Goal: Information Seeking & Learning: Learn about a topic

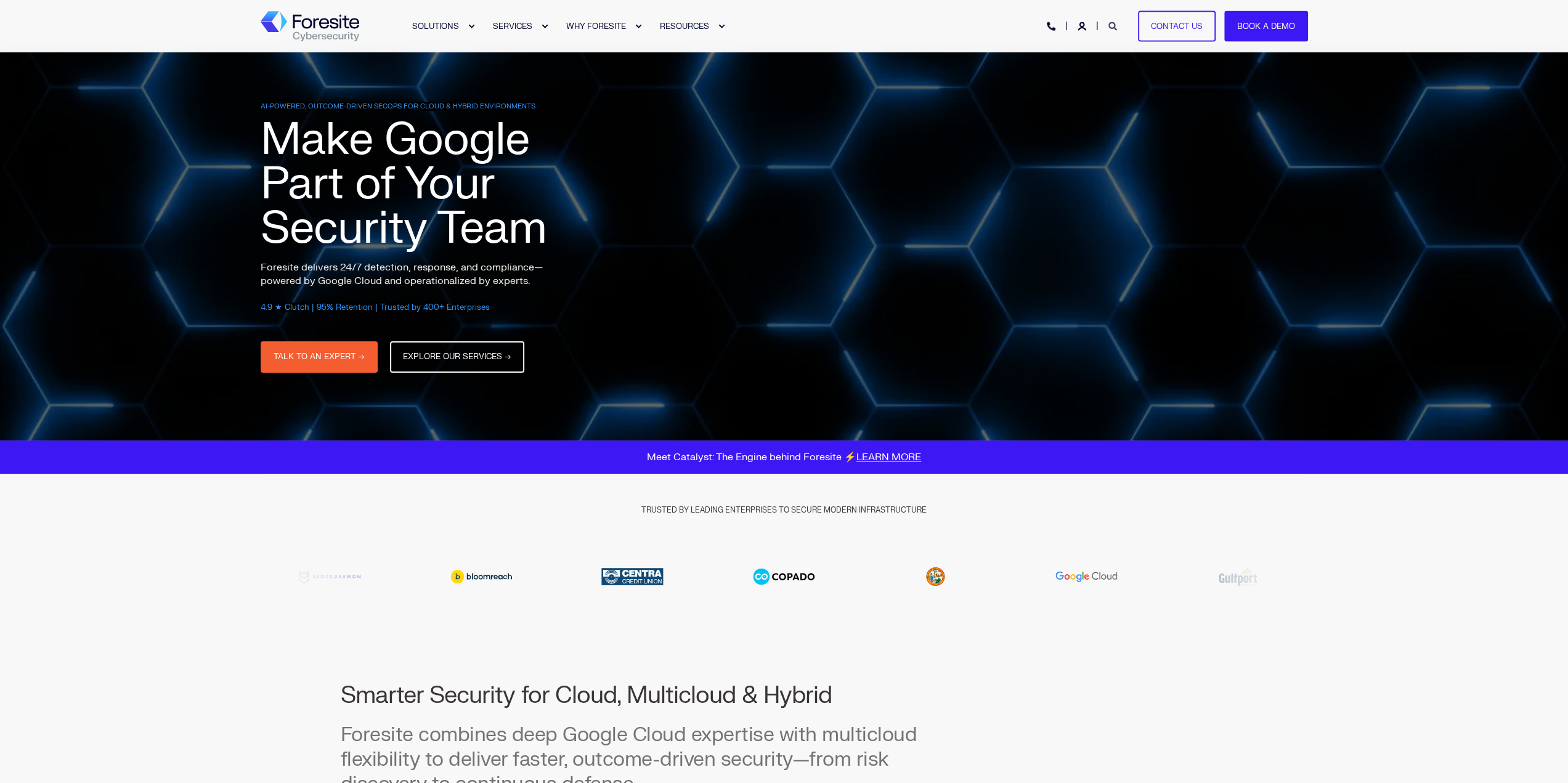
click at [1110, 28] on icon "Open Search" at bounding box center [1113, 27] width 9 height 9
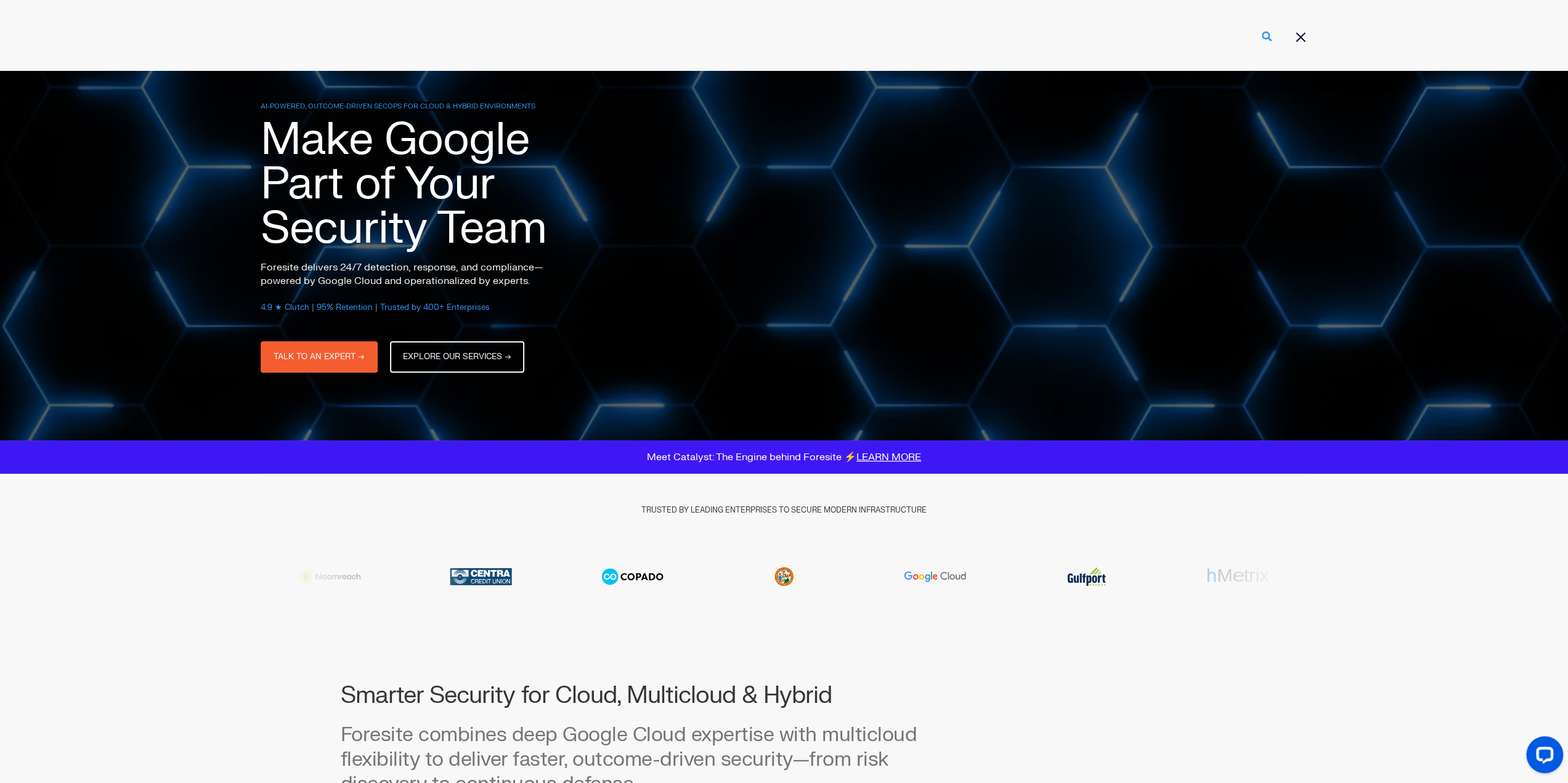
click at [1272, 37] on icon "Perform Search" at bounding box center [1267, 36] width 10 height 10
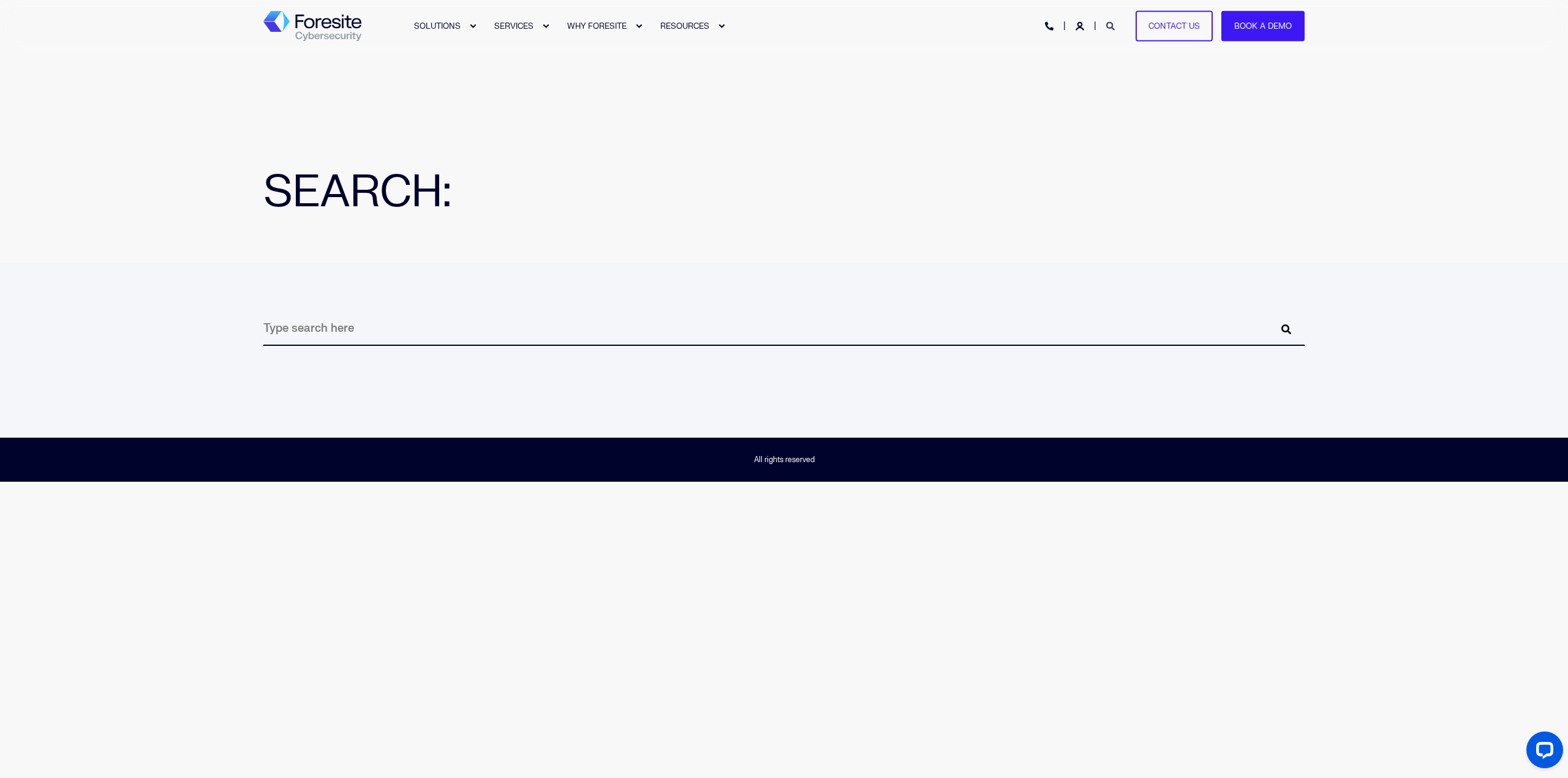
click at [1110, 24] on icon "Open Search" at bounding box center [1111, 27] width 9 height 9
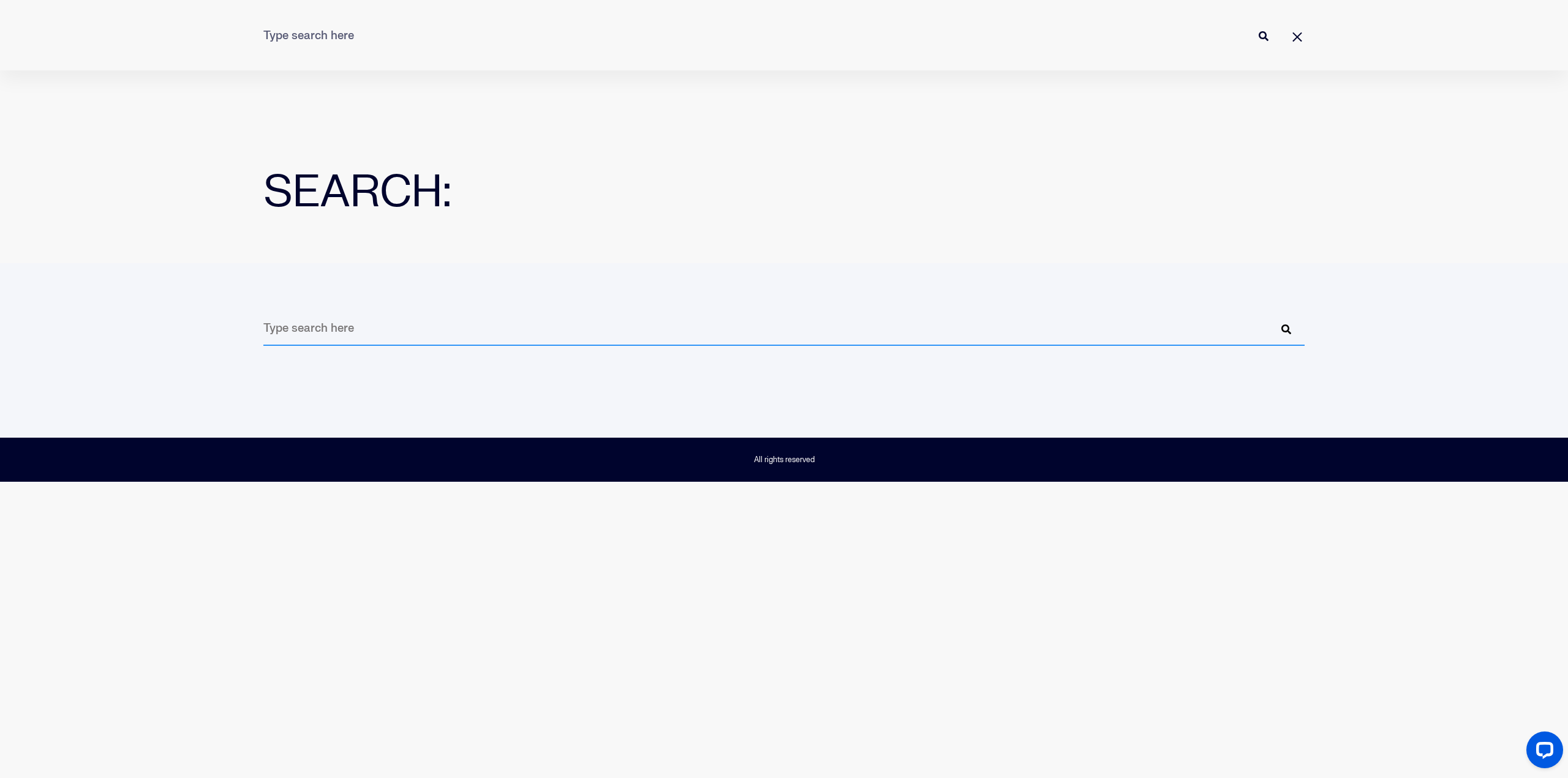
click at [639, 325] on input "Search" at bounding box center [784, 329] width 1041 height 34
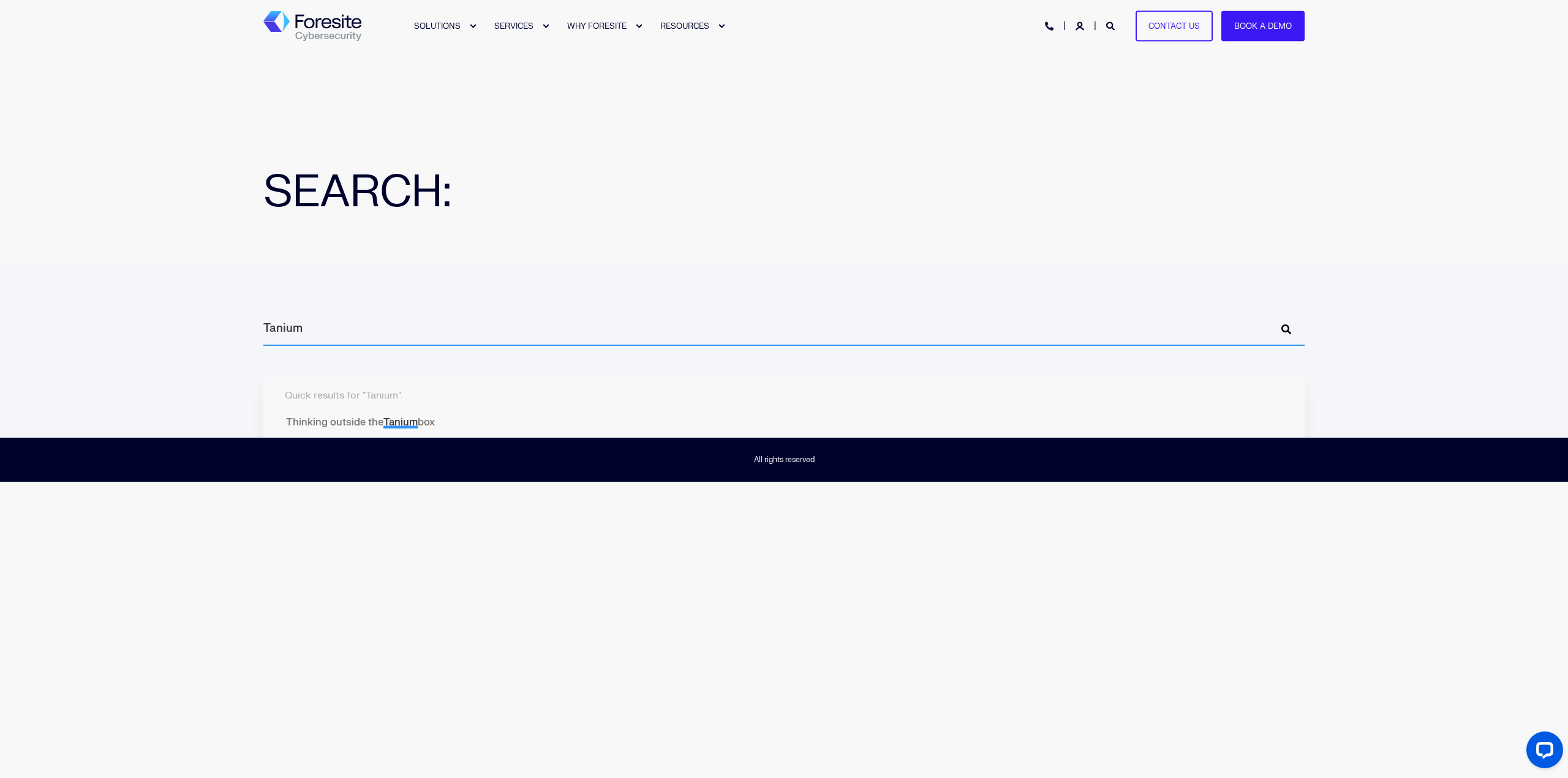
type input "Tanium"
click at [1278, 322] on button "Perform Search" at bounding box center [1285, 329] width 14 height 14
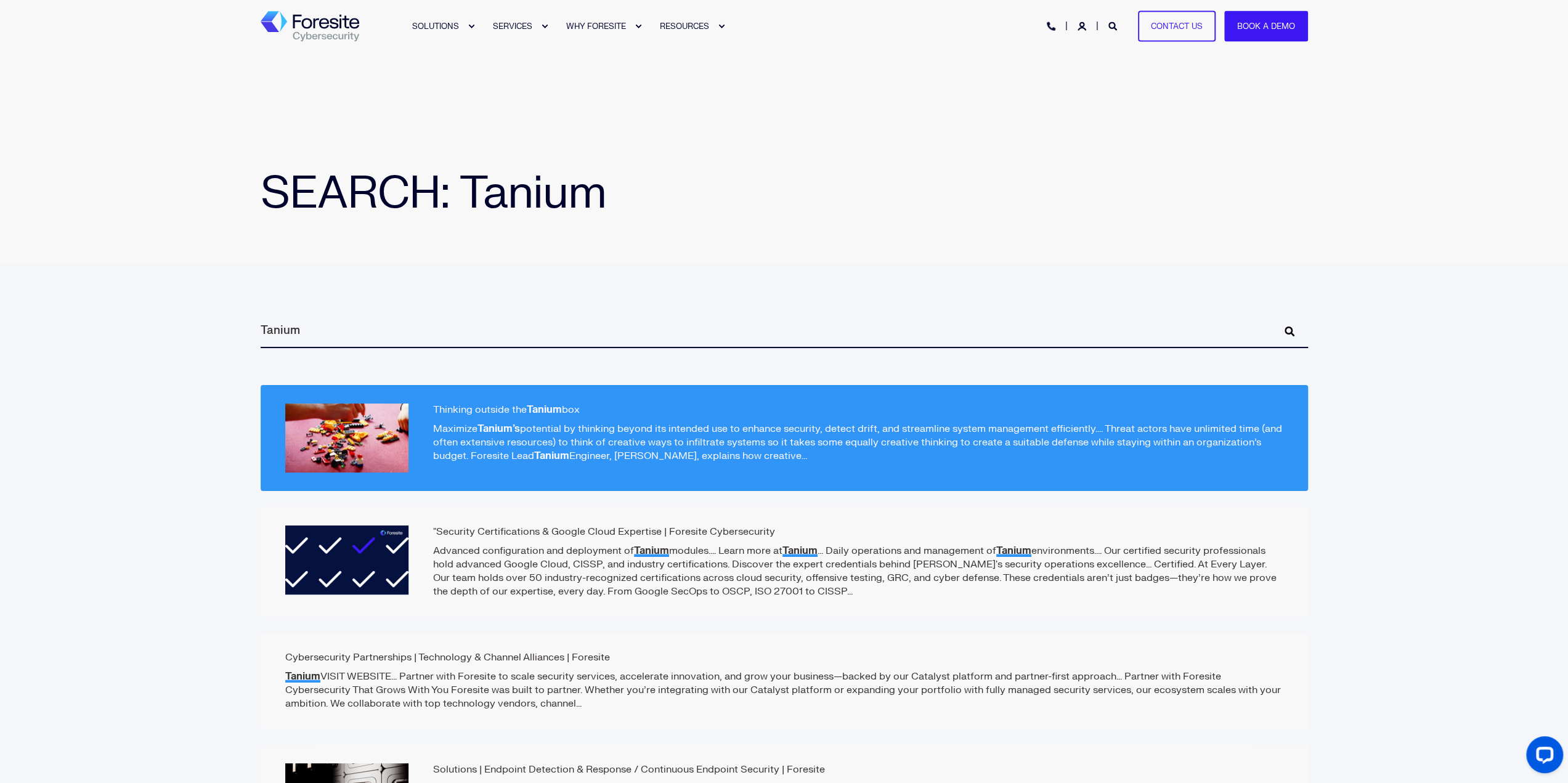
click at [663, 437] on p "Maximize Tanium’s potential by thinking beyond its intended use to enhance secu…" at bounding box center [784, 442] width 998 height 40
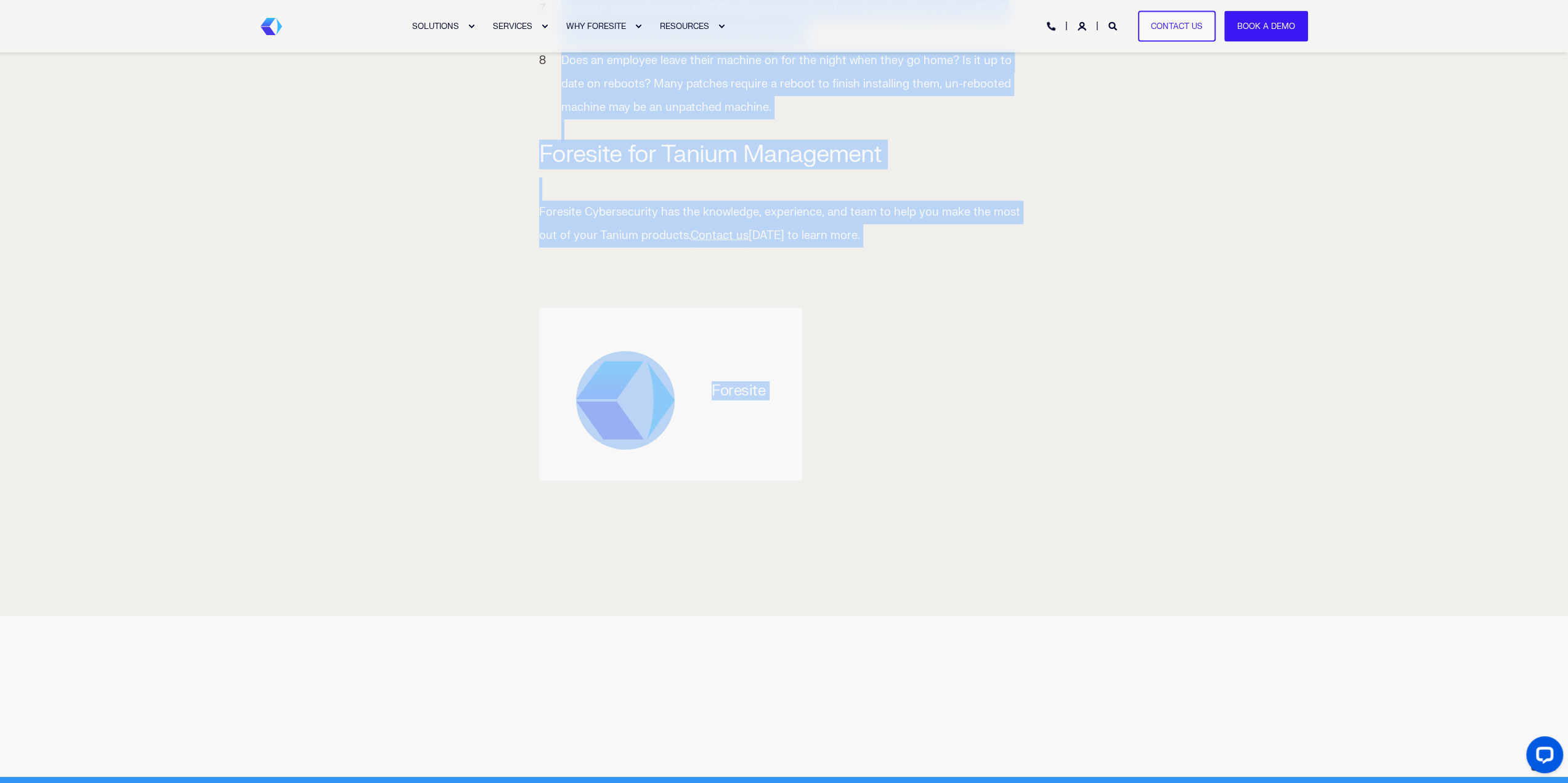
scroll to position [3945, 0]
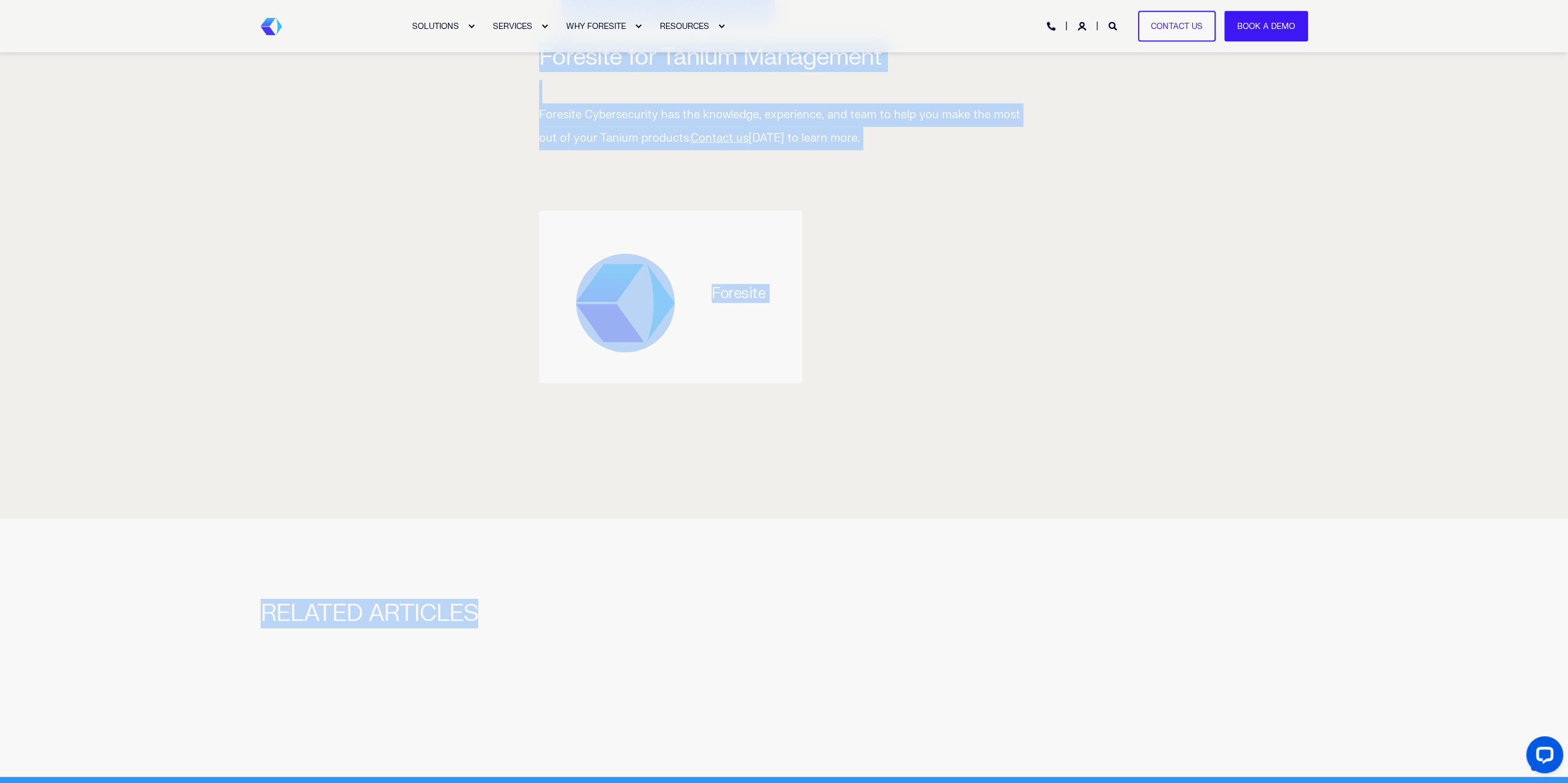
drag, startPoint x: 541, startPoint y: 401, endPoint x: 1058, endPoint y: 107, distance: 594.7
copy div "Threat actors have unlimited time (and often extensive resources) to think of c…"
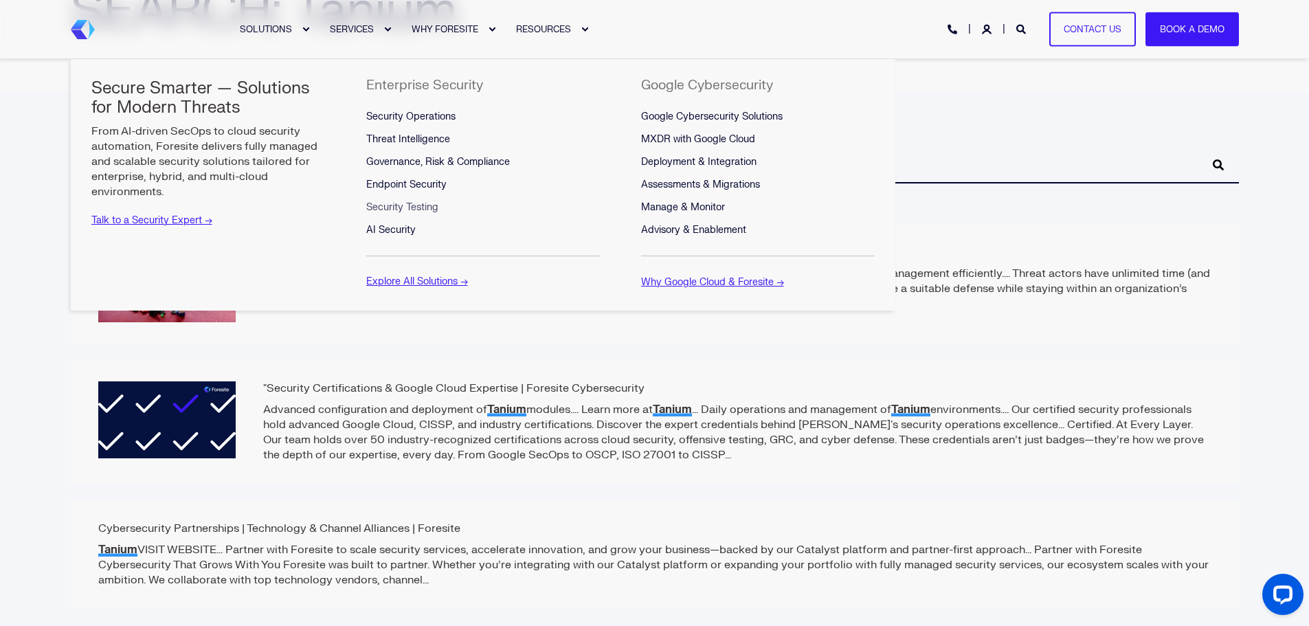
scroll to position [206, 0]
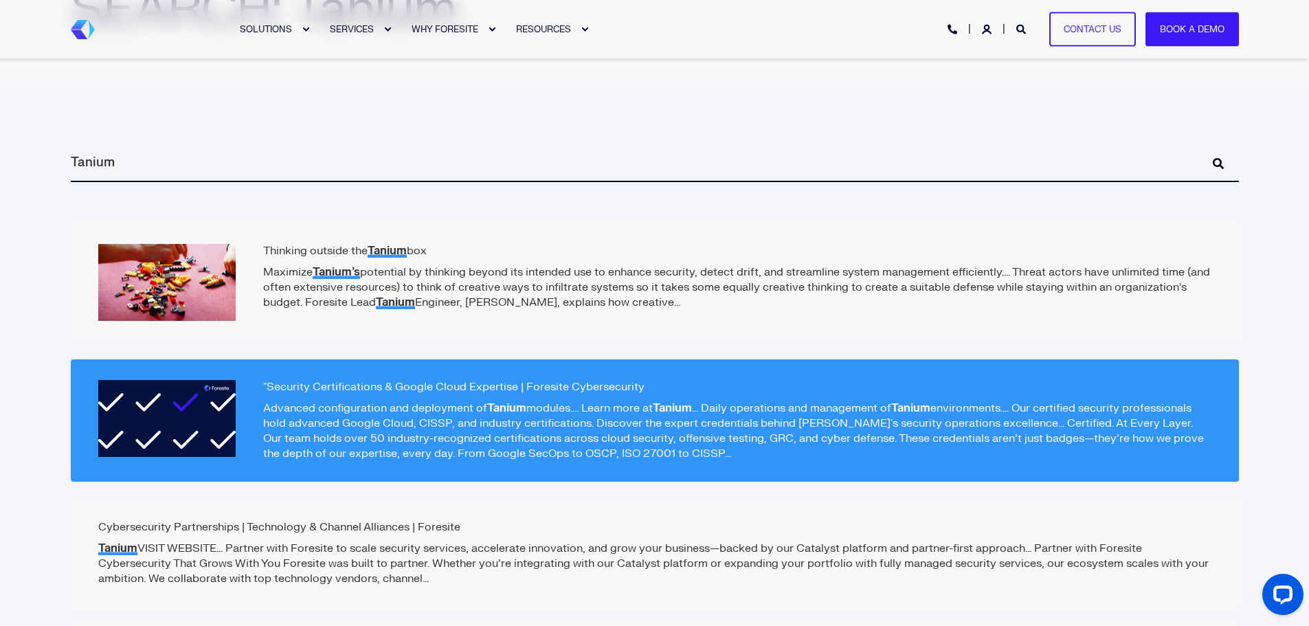
click at [359, 437] on p "Advanced configuration and deployment of Tanium modules.... Learn more at Taniu…" at bounding box center [654, 431] width 1113 height 60
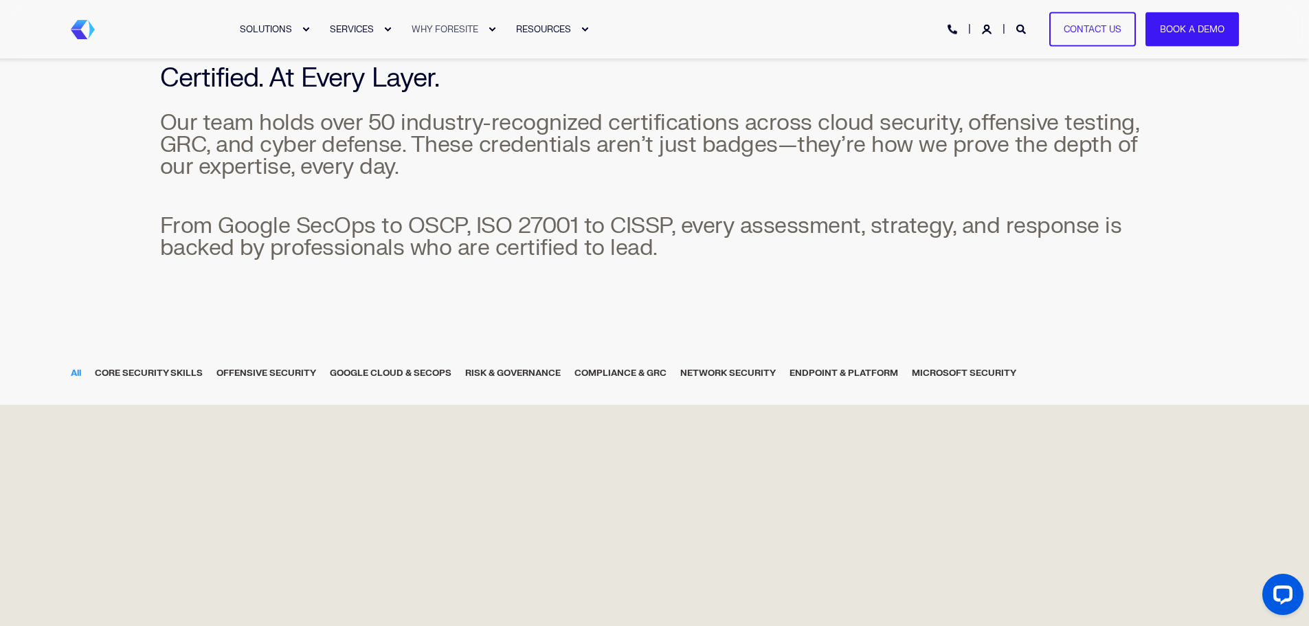
scroll to position [412, 0]
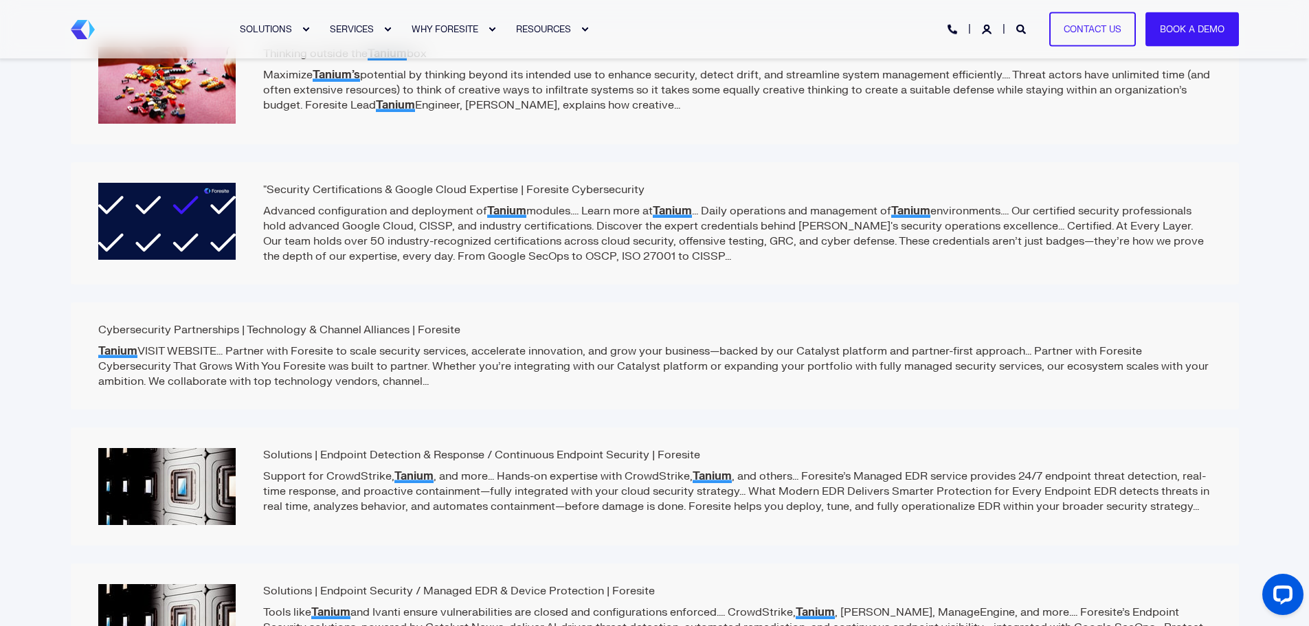
scroll to position [412, 0]
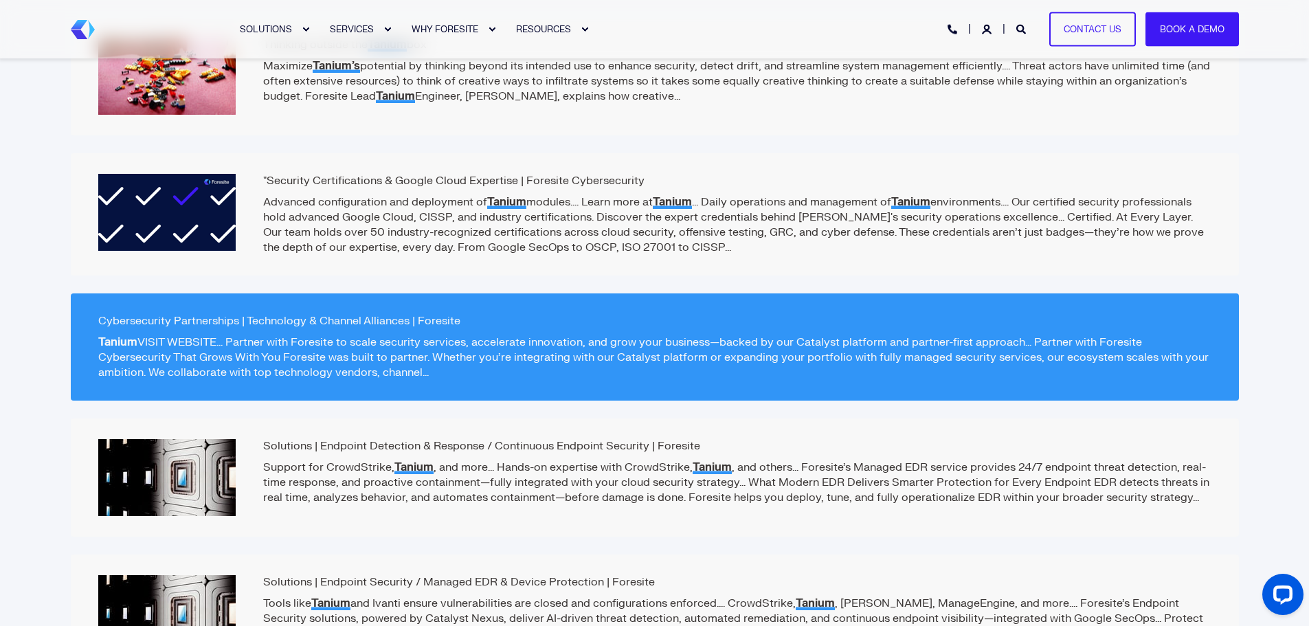
click at [289, 357] on p "Tanium VISIT WEBSITE... Partner with Foresite to scale security services, accel…" at bounding box center [654, 357] width 1113 height 45
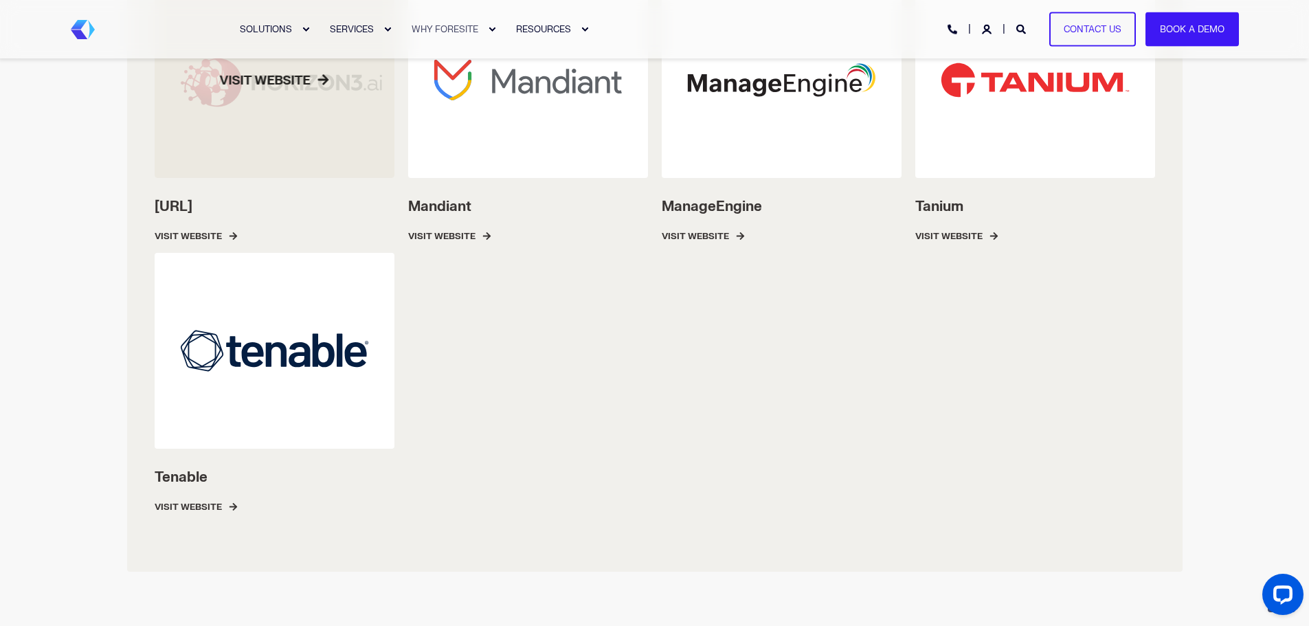
scroll to position [2061, 0]
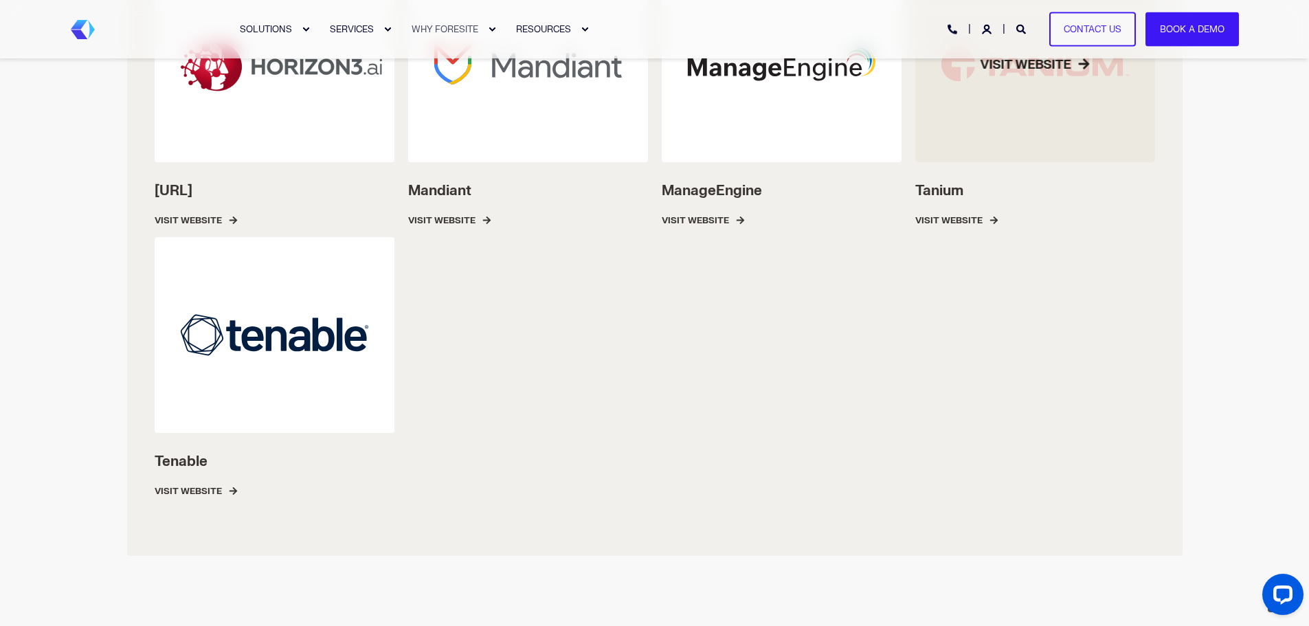
click at [969, 110] on div at bounding box center [1035, 64] width 240 height 196
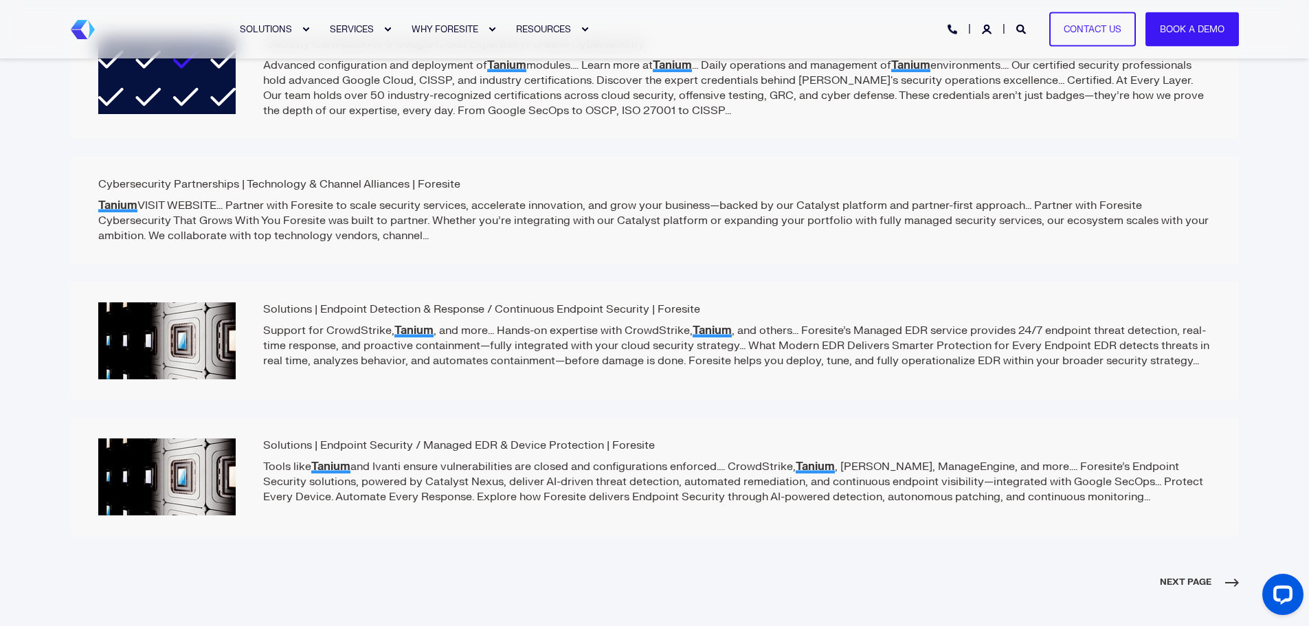
scroll to position [550, 0]
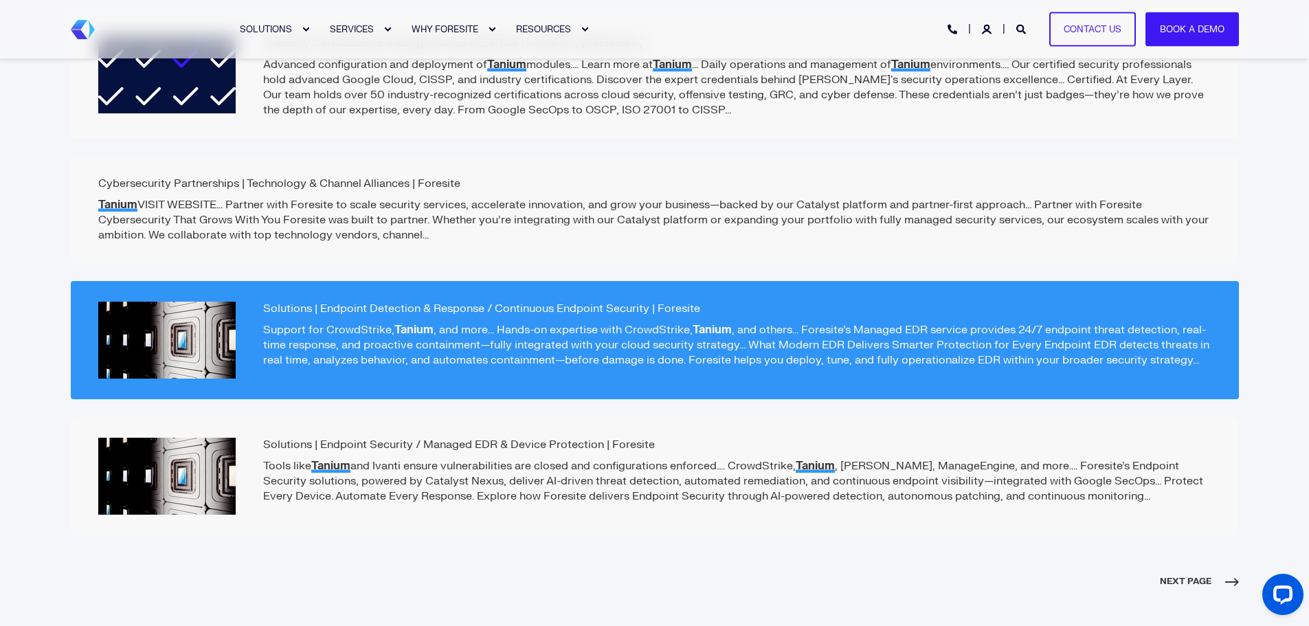
click at [417, 342] on p "Support for CrowdStrike, Tanium , and more... Hands-on expertise with CrowdStri…" at bounding box center [654, 344] width 1113 height 45
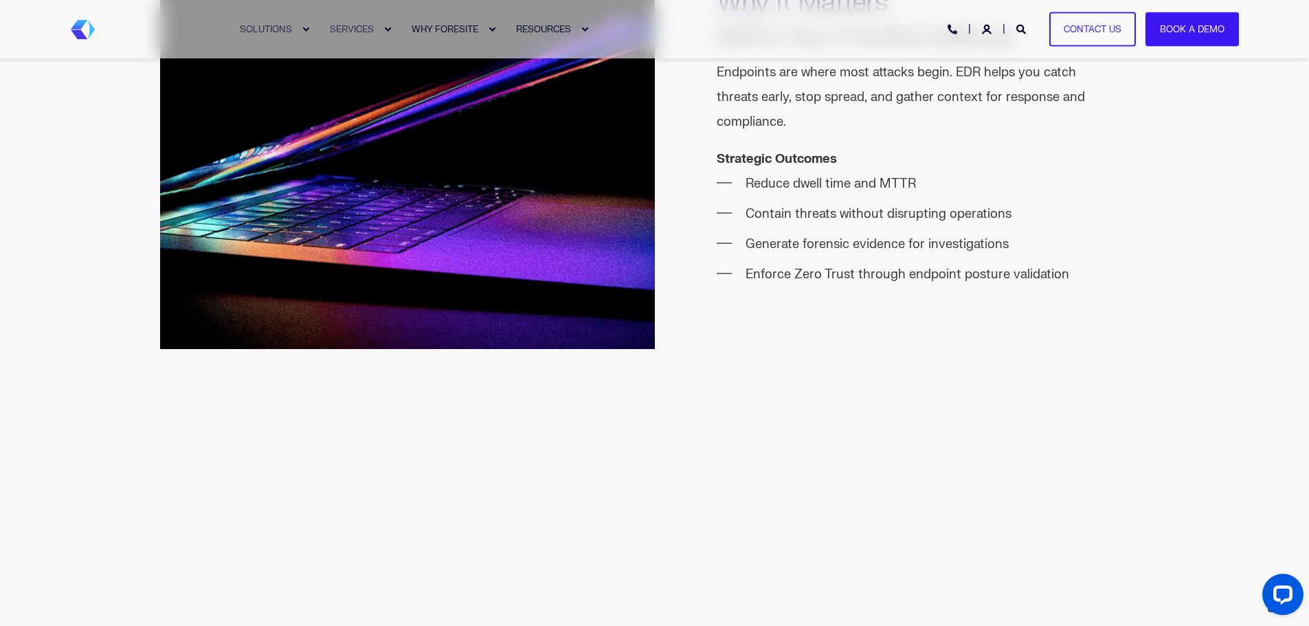
scroll to position [1305, 0]
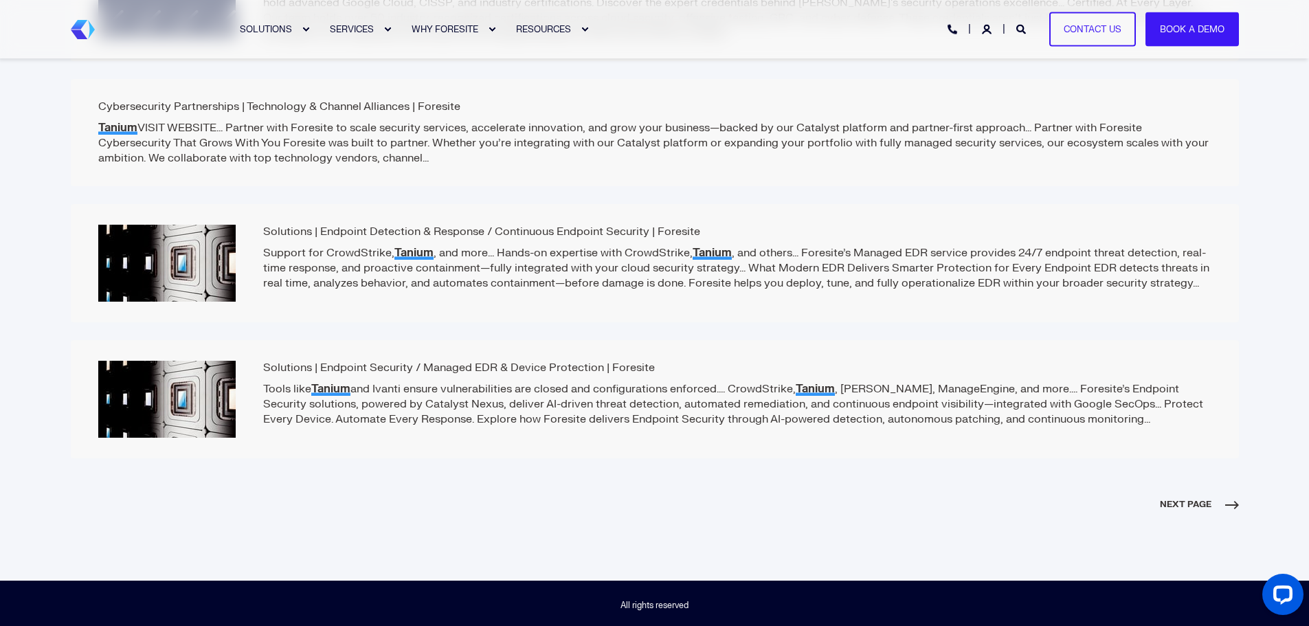
scroll to position [631, 0]
